Goal: Communication & Community: Ask a question

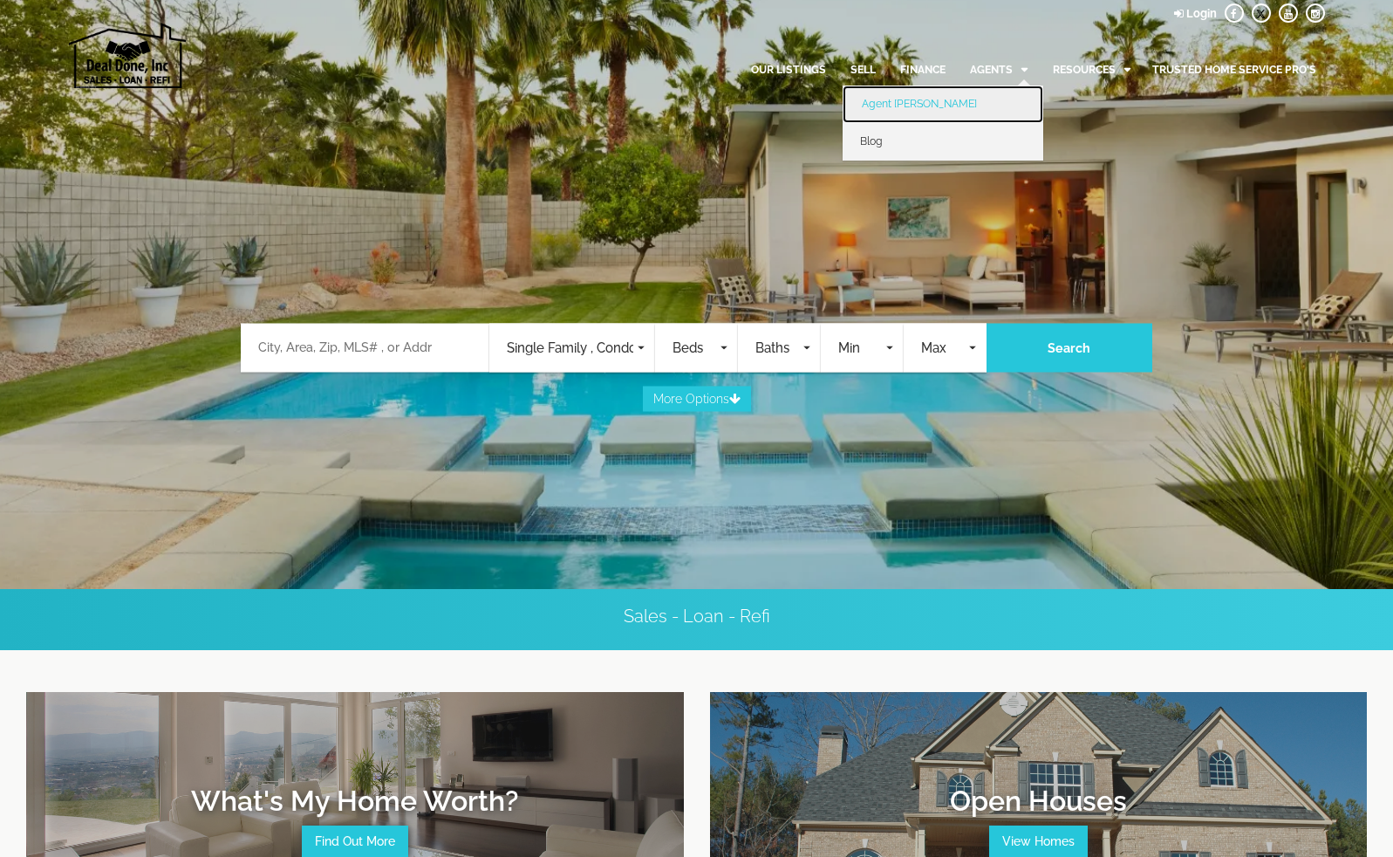
click at [901, 102] on link "Agent [PERSON_NAME]" at bounding box center [943, 104] width 201 height 38
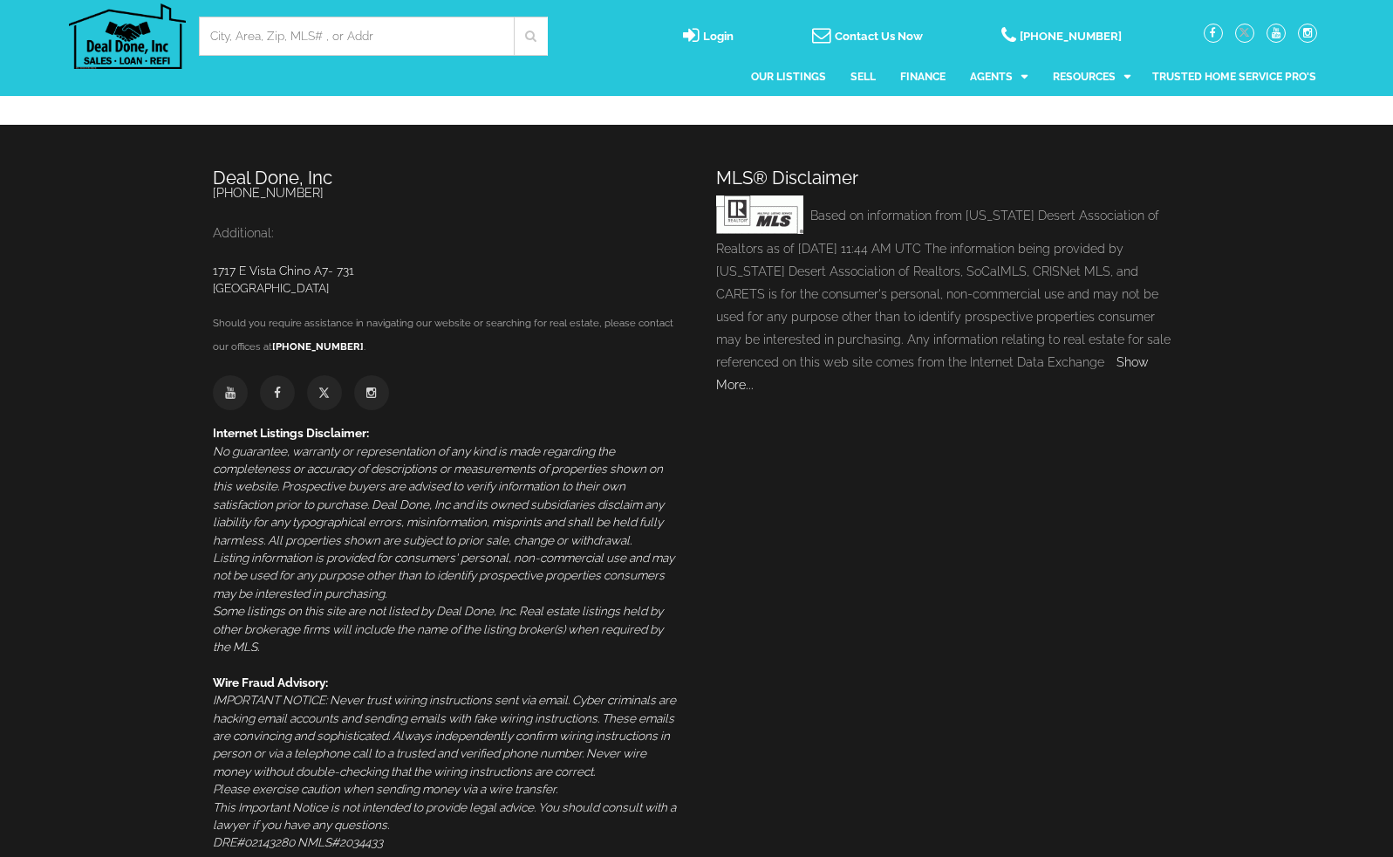
scroll to position [1820, 0]
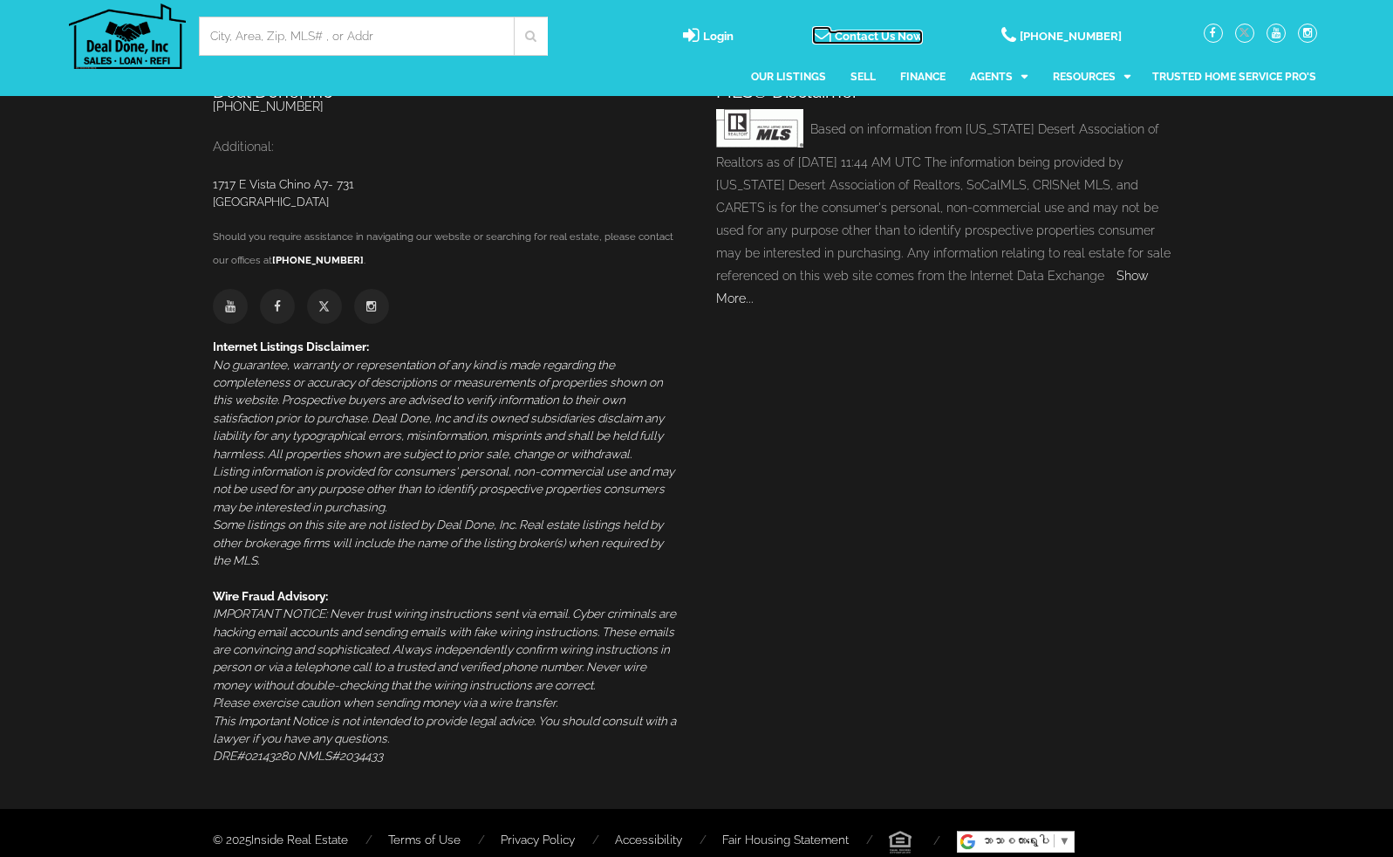
click at [893, 35] on span "Contact Us Now" at bounding box center [879, 36] width 88 height 13
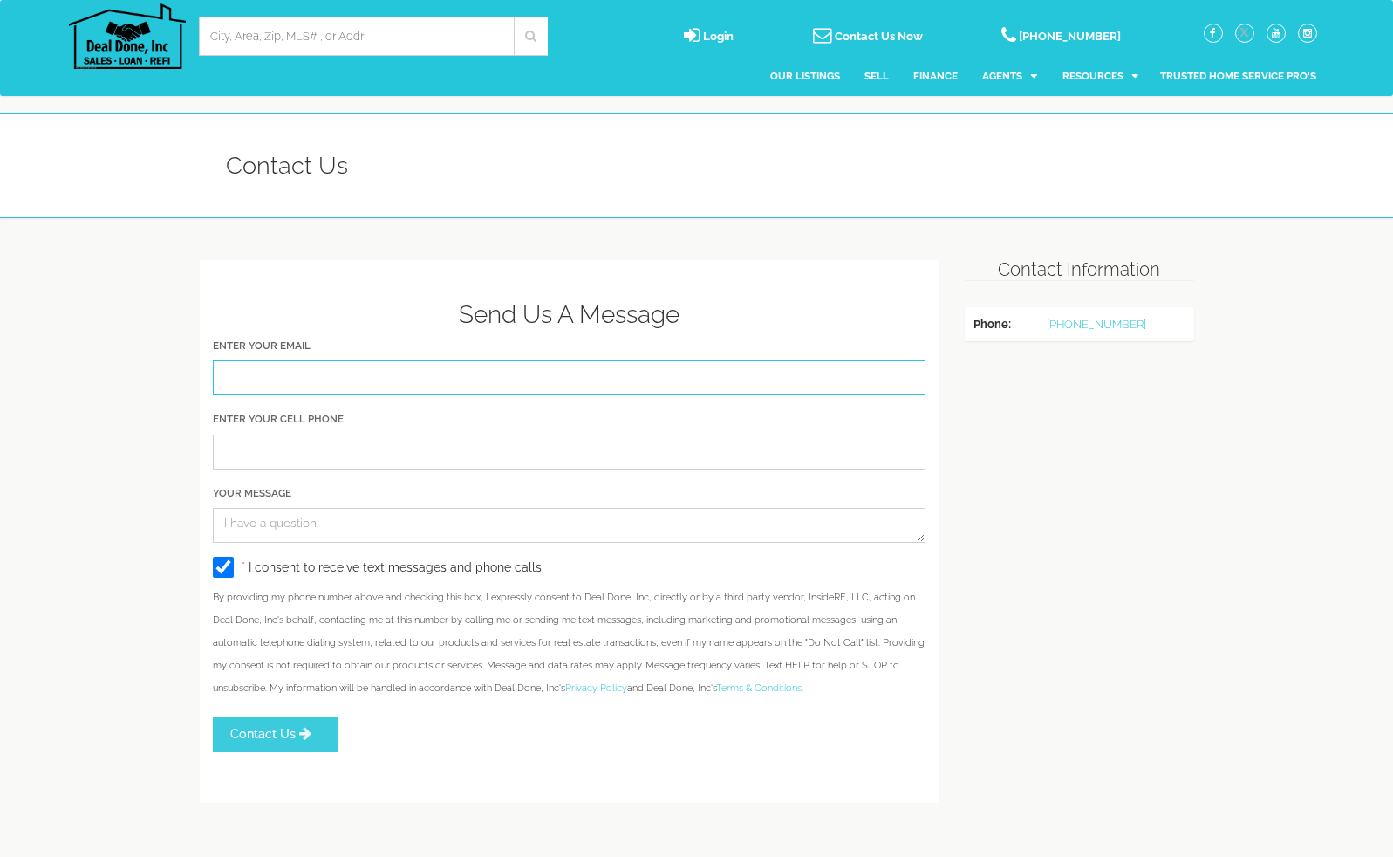
click at [366, 375] on input "Enter Your Email" at bounding box center [570, 377] width 714 height 35
type input "jeremyoliver0014@gmail.com"
click at [359, 449] on input "Enter Your Cell Phone" at bounding box center [570, 451] width 714 height 35
type input "813-296-0290"
click at [319, 527] on textarea "Your Message" at bounding box center [570, 525] width 714 height 35
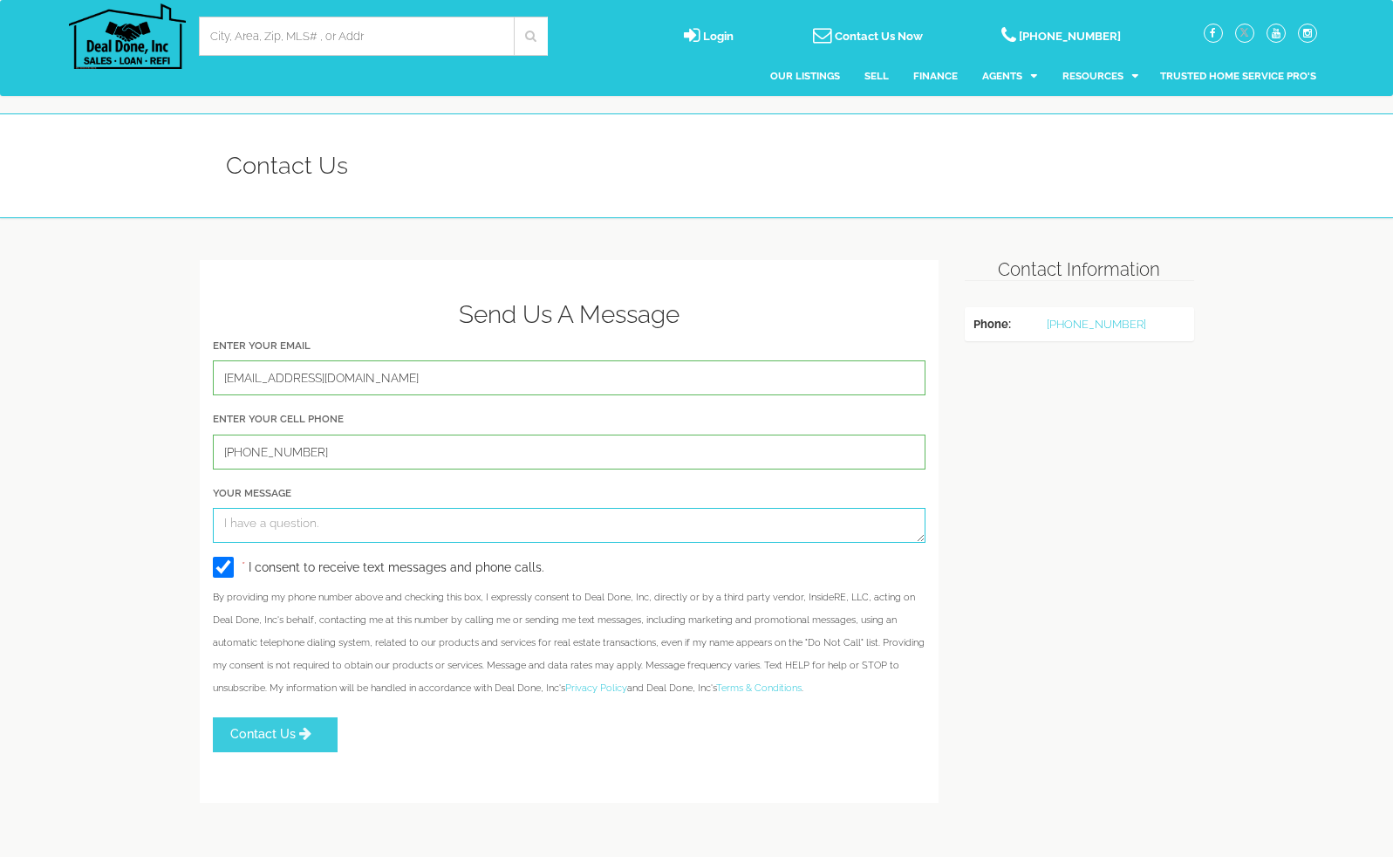
paste textarea "Hi, this is Jeremy. I hope this message finds you well. My family and I are on …"
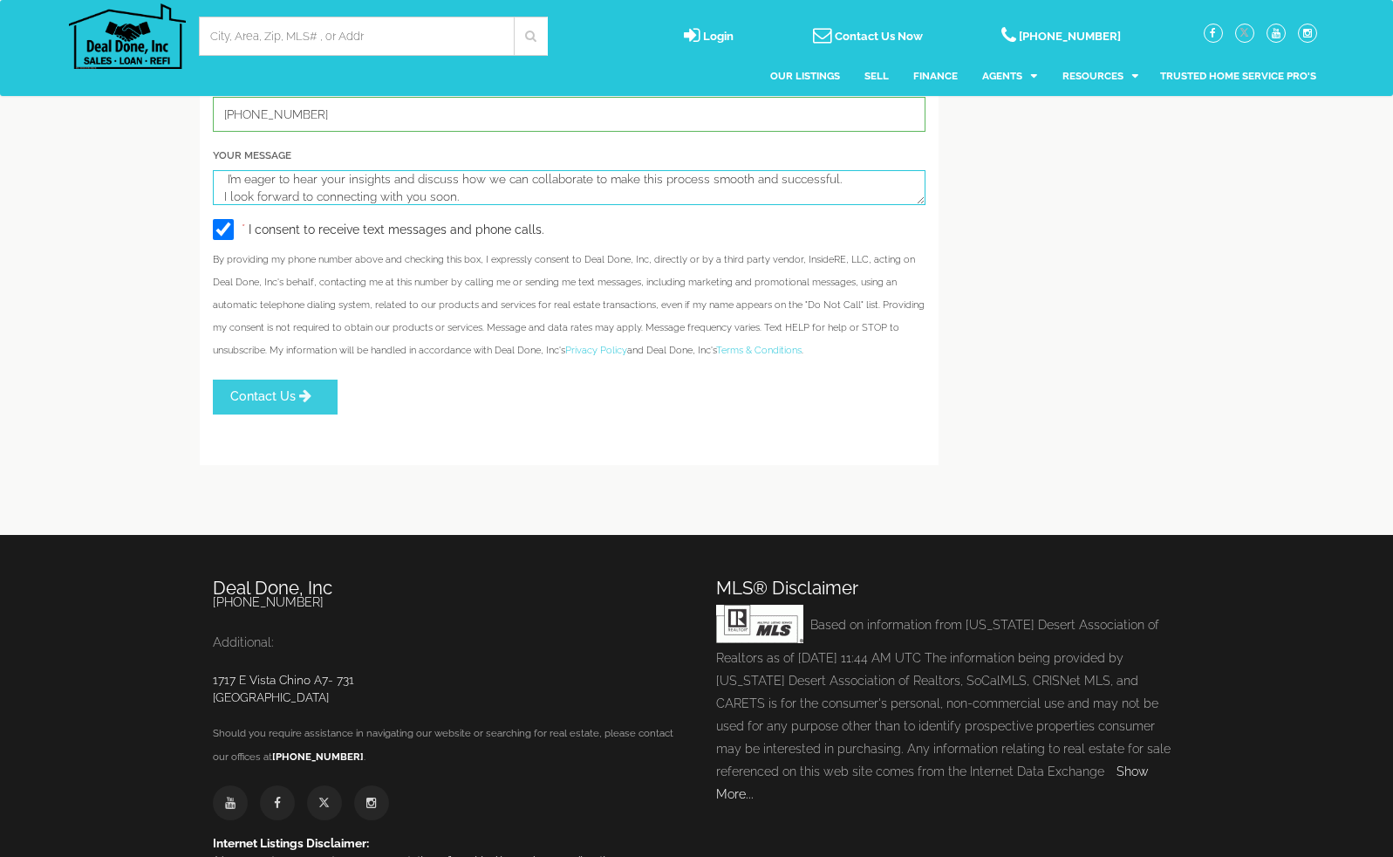
scroll to position [436, 0]
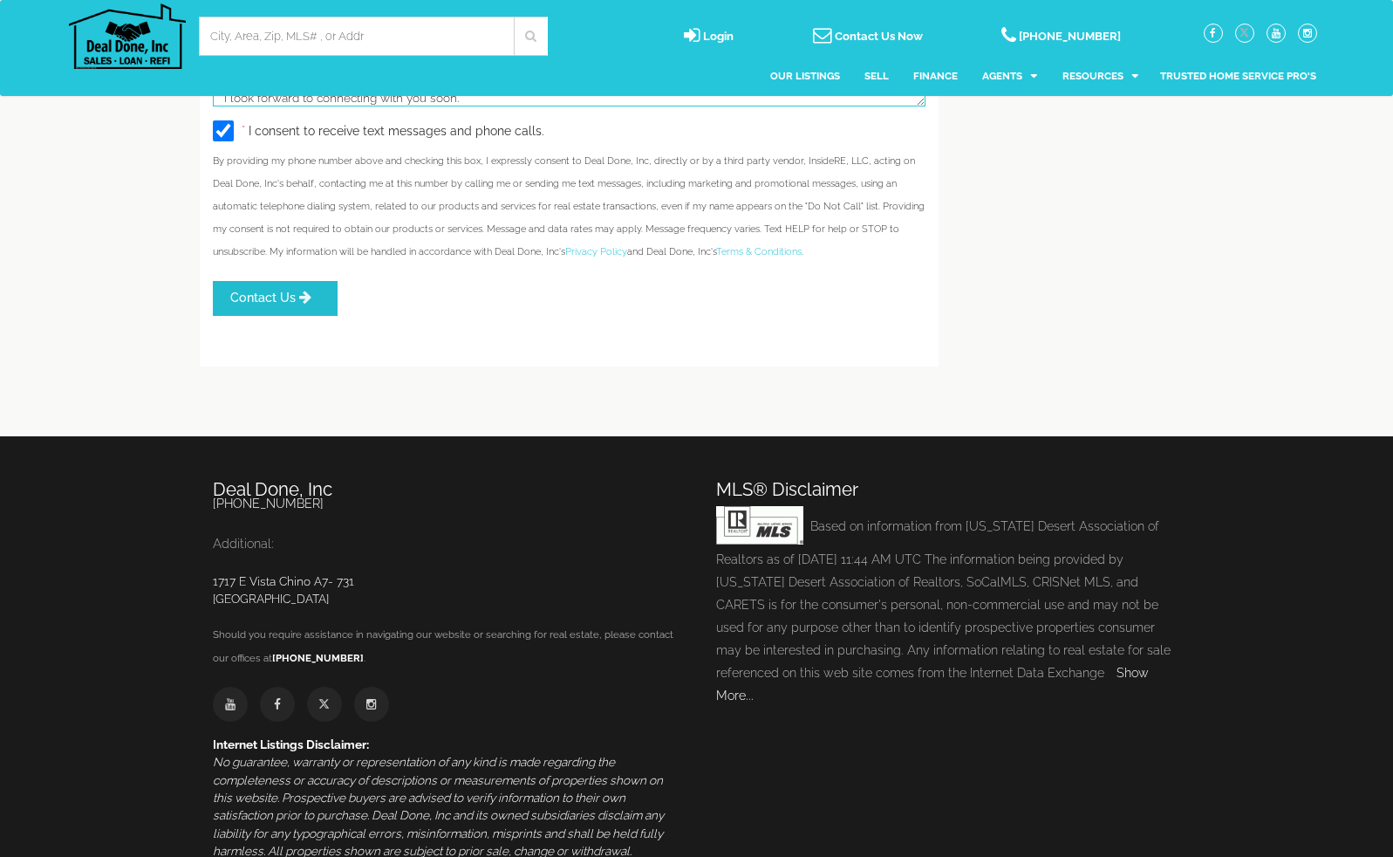
type textarea "Hi, this is Jeremy. I hope this message finds you well. My family and I are on …"
click at [302, 304] on icon "submit" at bounding box center [305, 298] width 12 height 14
